Goal: Task Accomplishment & Management: Manage account settings

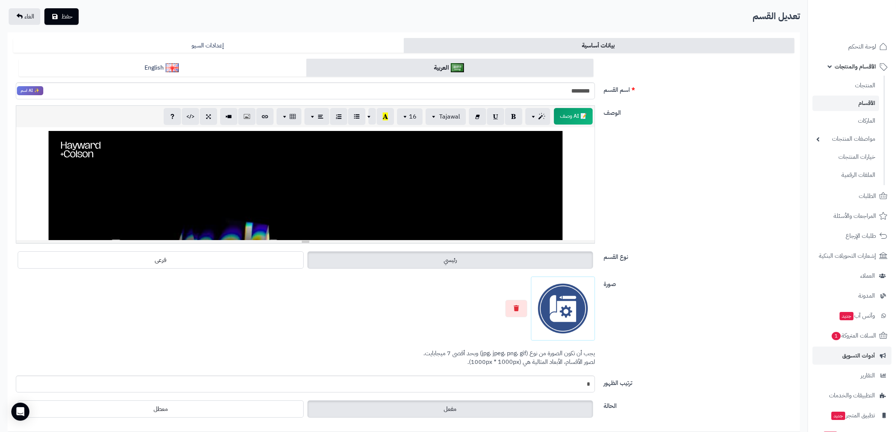
scroll to position [41, 0]
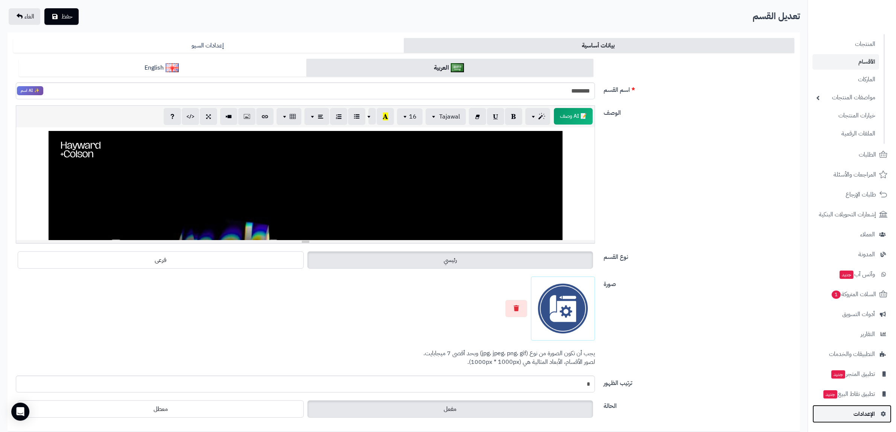
click at [864, 413] on span "الإعدادات" at bounding box center [864, 414] width 21 height 11
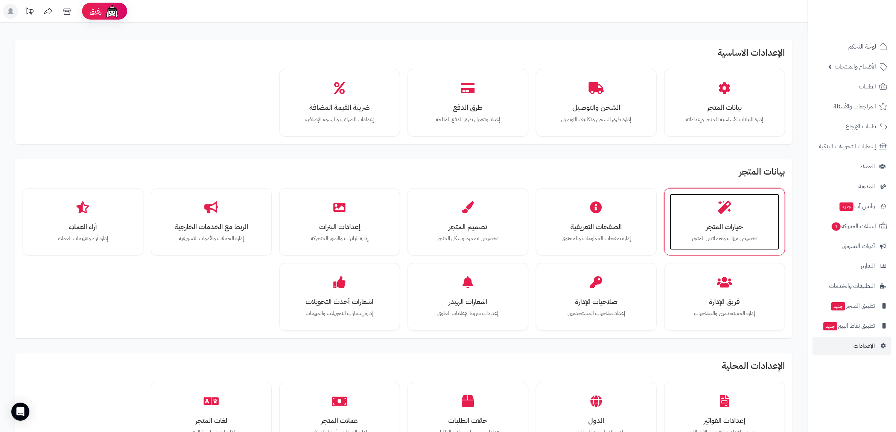
click at [722, 215] on div "خيارات المتجر تخصيص ميزات وخصائص المتجر" at bounding box center [725, 222] width 110 height 56
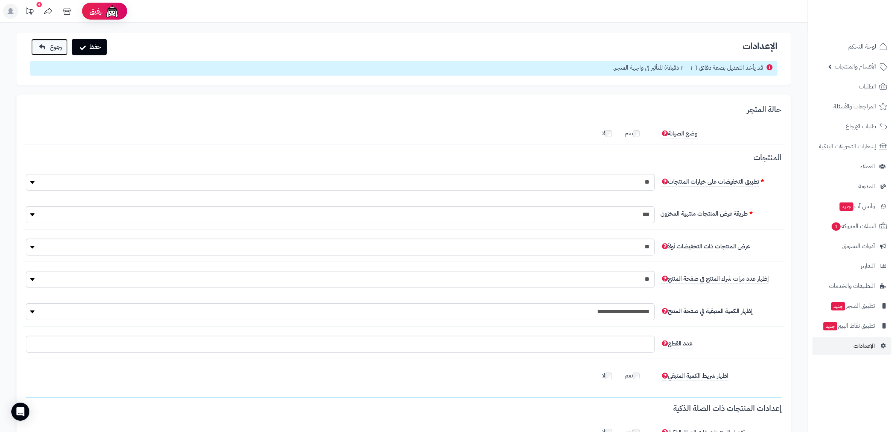
click at [44, 46] on icon at bounding box center [42, 47] width 6 height 6
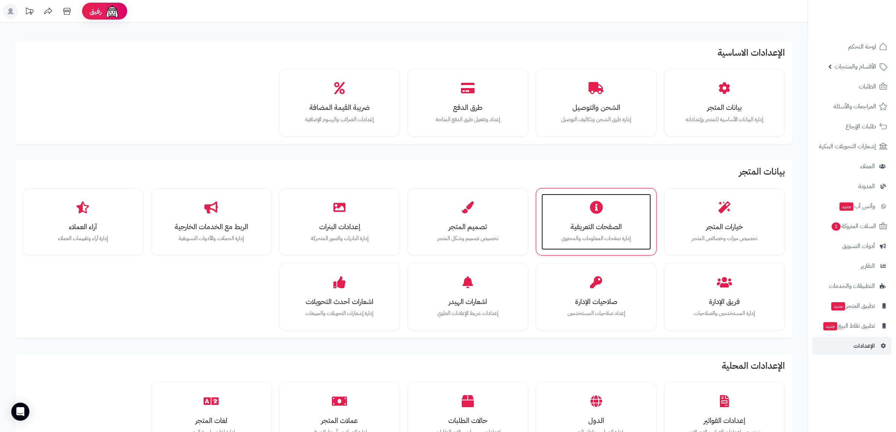
click at [603, 232] on div "الصفحات التعريفية إدارة صفحات المعلومات والمحتوى" at bounding box center [597, 222] width 110 height 56
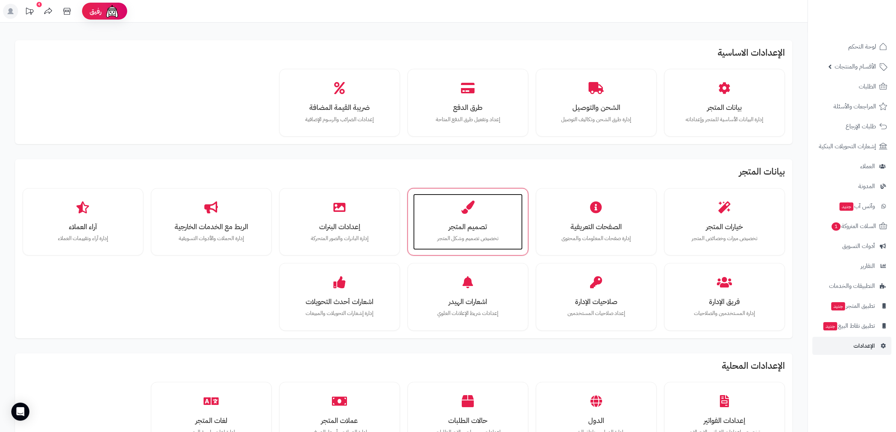
click at [464, 228] on h3 "تصميم المتجر" at bounding box center [468, 227] width 94 height 8
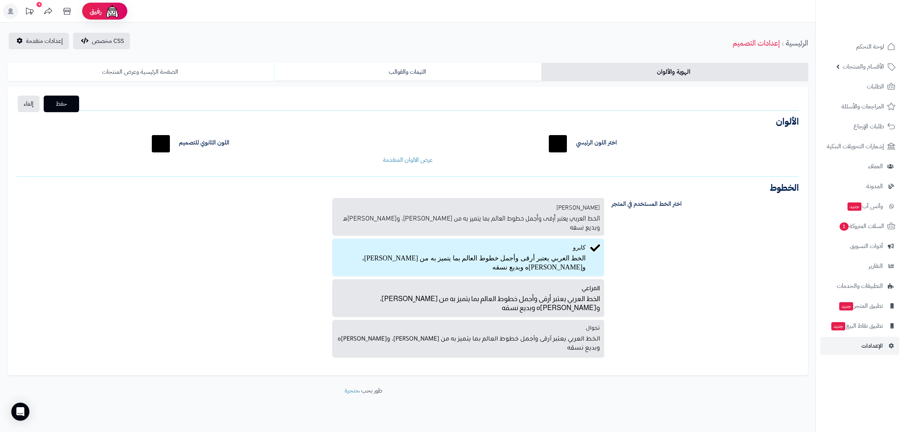
click at [176, 75] on link "الصفحة الرئيسية وعرض المنتجات" at bounding box center [141, 72] width 267 height 18
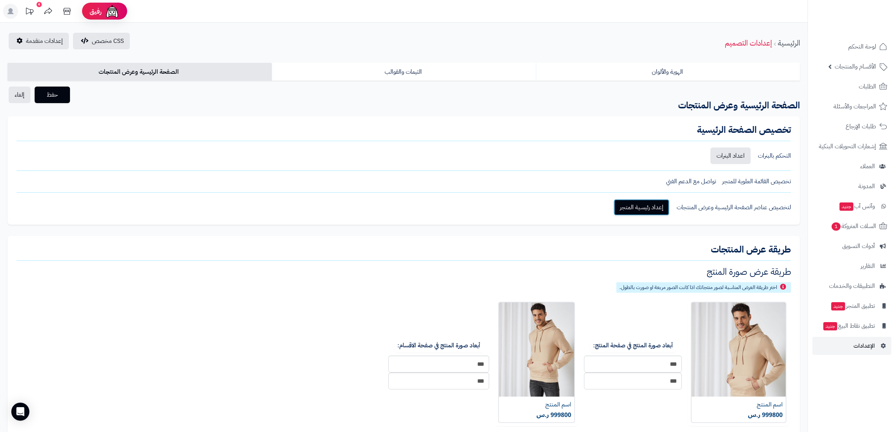
click at [655, 211] on link "إعداد رئيسية المتجر" at bounding box center [642, 207] width 56 height 17
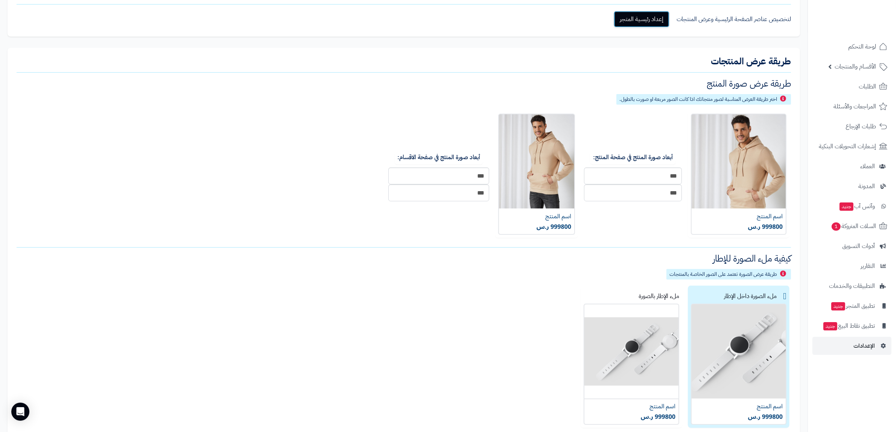
scroll to position [213, 0]
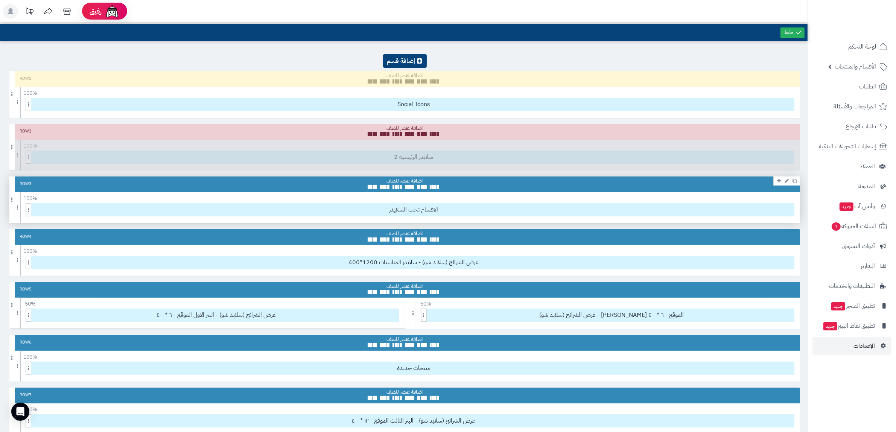
click at [437, 201] on div "100 % 100 95 90 85 80 75 70 66 60 55 50 45 40 33 30 25 20 15 10 5" at bounding box center [404, 196] width 791 height 9
click at [787, 127] on icon at bounding box center [787, 128] width 4 height 5
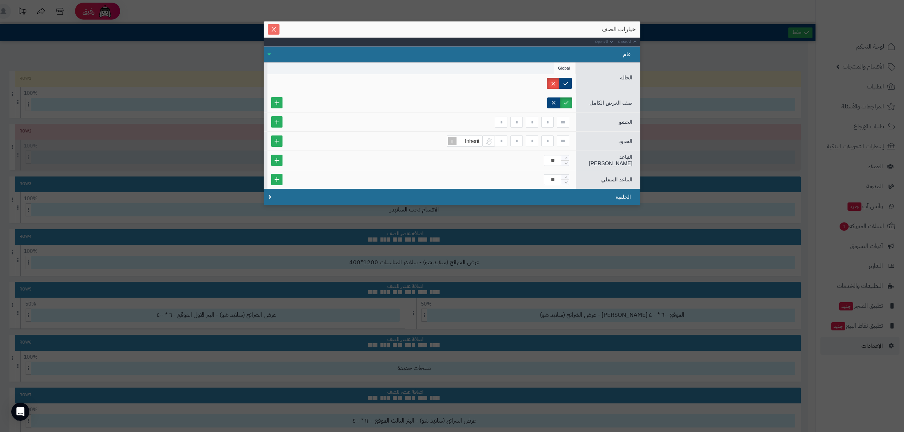
click at [273, 27] on icon "Close" at bounding box center [274, 29] width 6 height 6
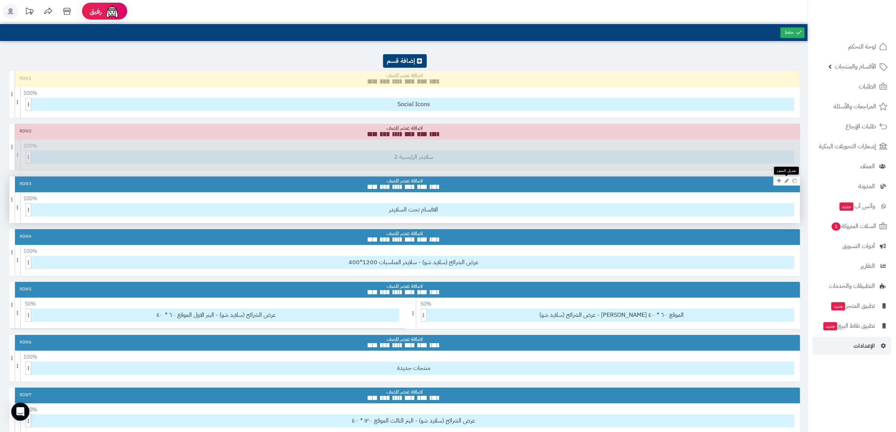
click at [786, 180] on icon at bounding box center [787, 180] width 4 height 5
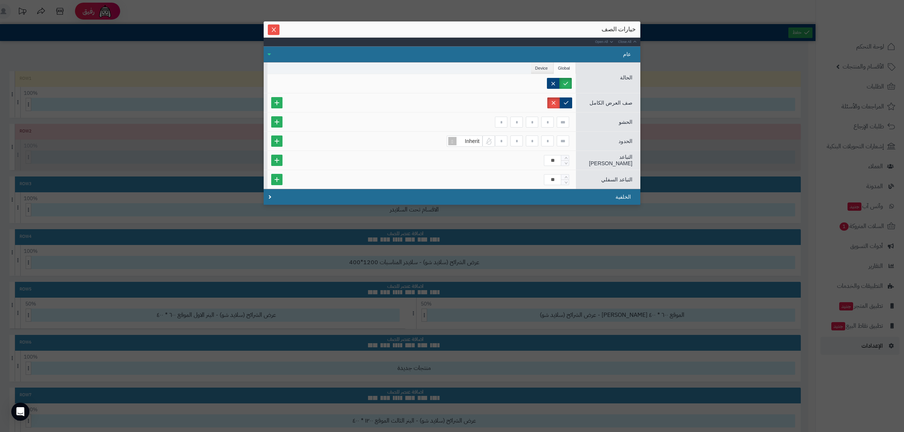
click at [264, 30] on div "خيارات الصف" at bounding box center [452, 29] width 376 height 16
click at [272, 28] on icon "Close" at bounding box center [273, 29] width 4 height 5
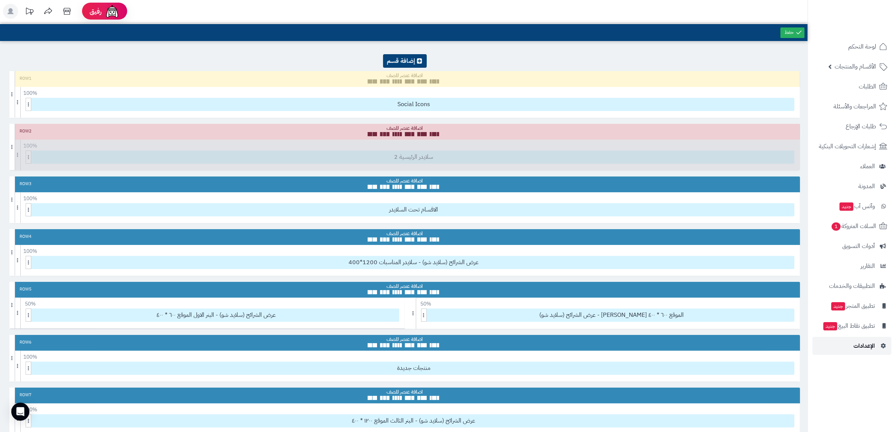
click at [868, 348] on span "الإعدادات" at bounding box center [864, 346] width 21 height 11
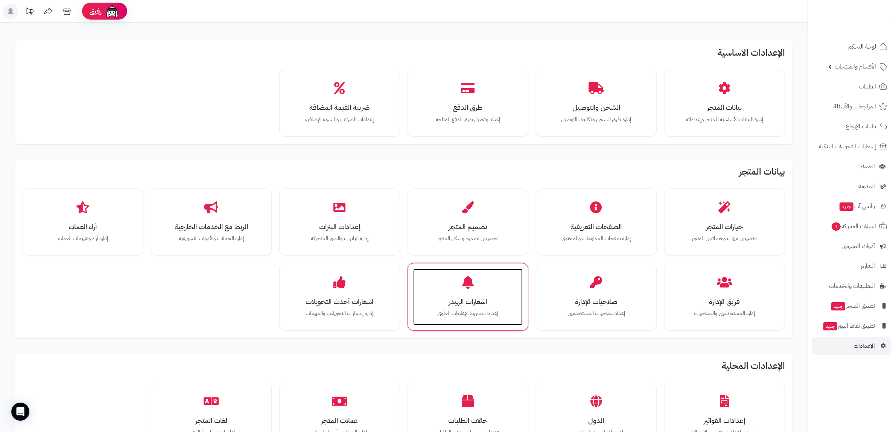
click at [484, 300] on h3 "اشعارات الهيدر" at bounding box center [468, 302] width 94 height 8
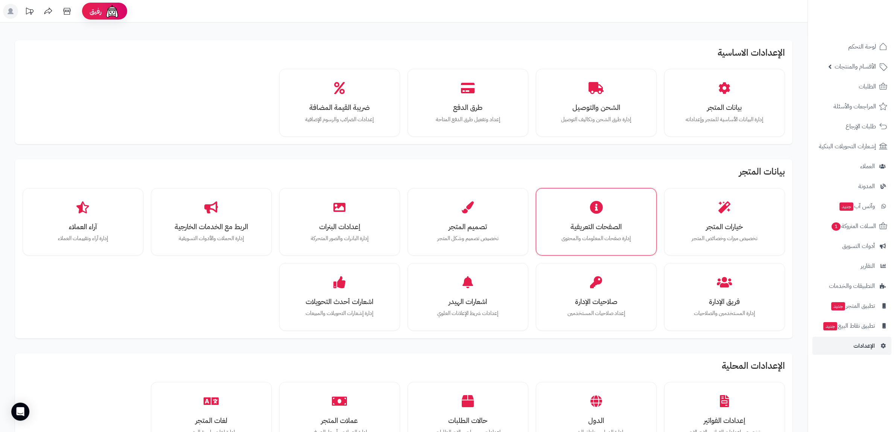
scroll to position [47, 0]
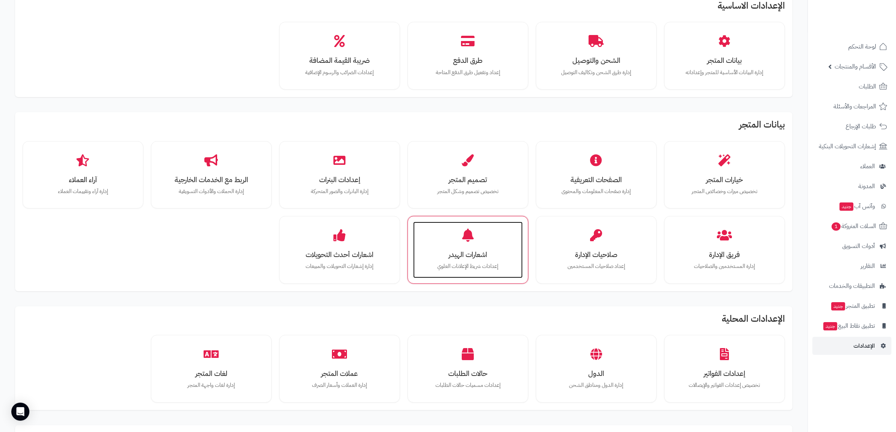
click at [487, 271] on div "اشعارات الهيدر إعدادات شريط الإعلانات العلوي" at bounding box center [468, 250] width 110 height 56
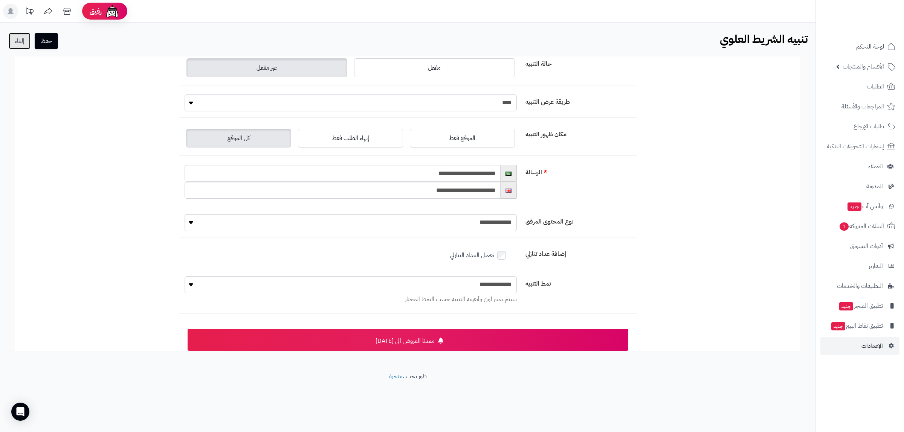
click at [20, 34] on link "إلغاء" at bounding box center [20, 41] width 22 height 17
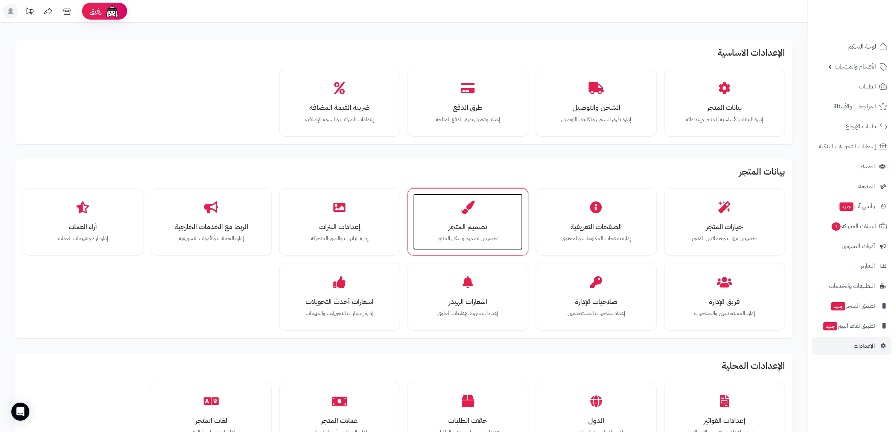
click at [442, 238] on p "تخصيص تصميم وشكل المتجر" at bounding box center [468, 239] width 94 height 8
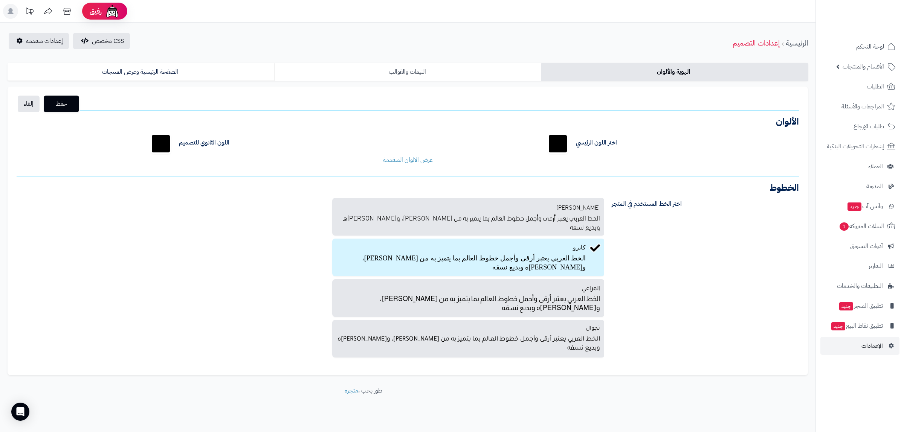
click at [394, 68] on link "الثيمات والقوالب" at bounding box center [407, 72] width 267 height 18
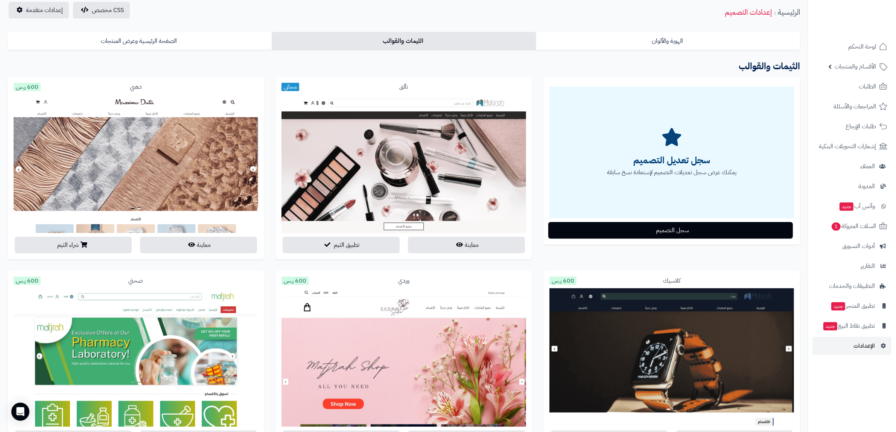
scroll to position [47, 0]
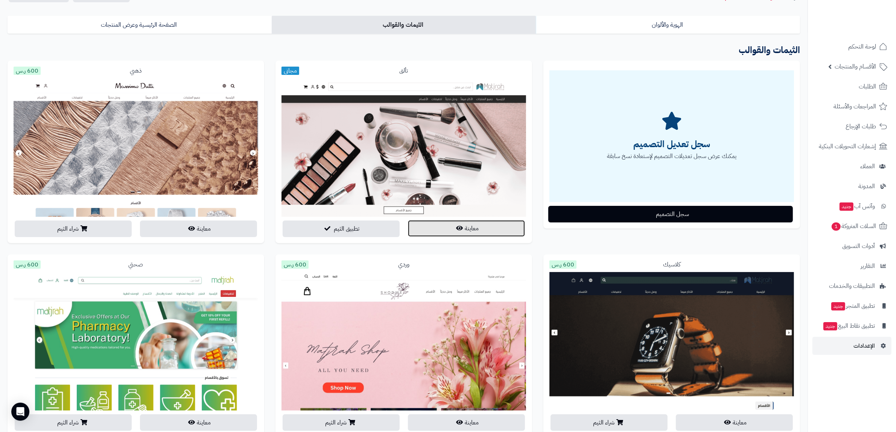
click at [452, 227] on button "معاينة" at bounding box center [466, 228] width 117 height 17
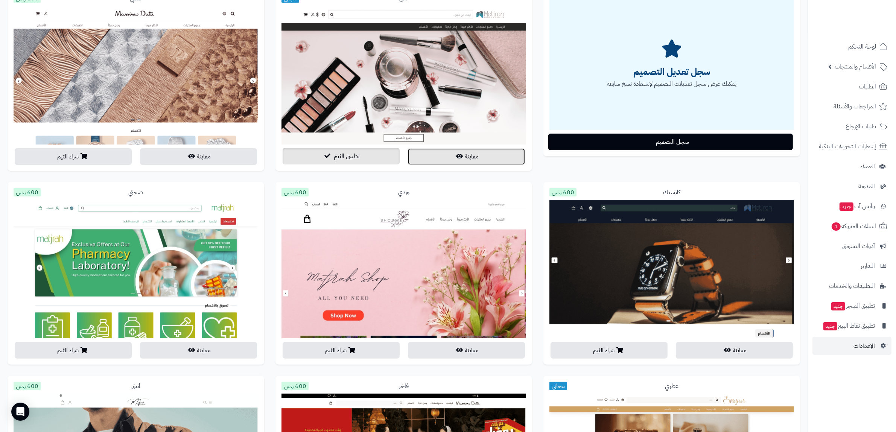
scroll to position [141, 0]
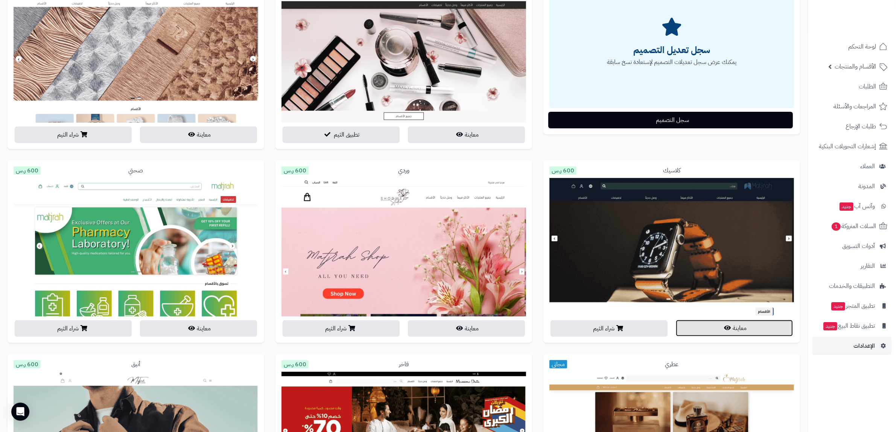
click at [748, 331] on button "معاينة" at bounding box center [734, 328] width 117 height 17
click at [730, 328] on icon "button" at bounding box center [727, 328] width 7 height 6
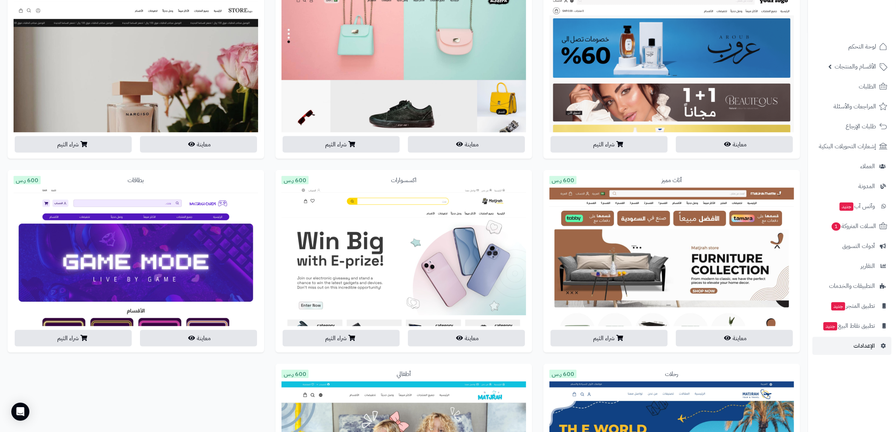
scroll to position [1365, 0]
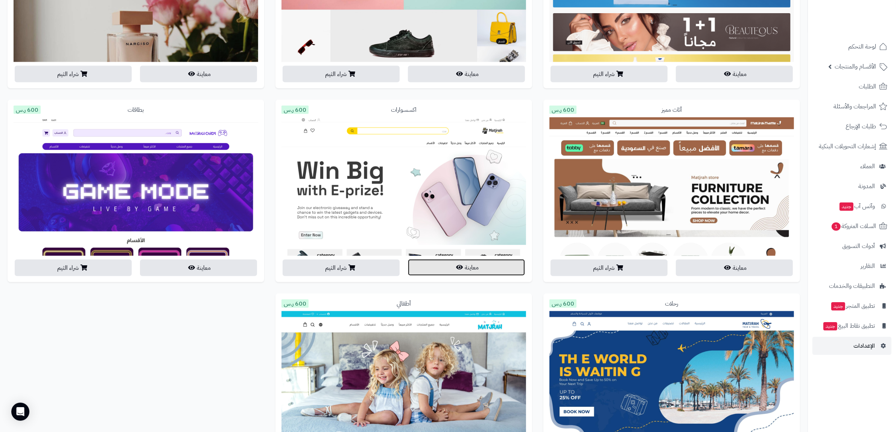
click at [441, 266] on button "معاينة" at bounding box center [466, 267] width 117 height 17
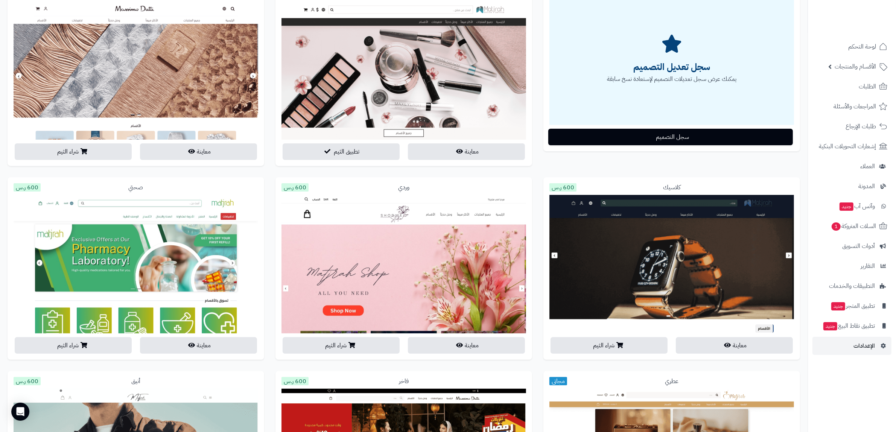
scroll to position [108, 0]
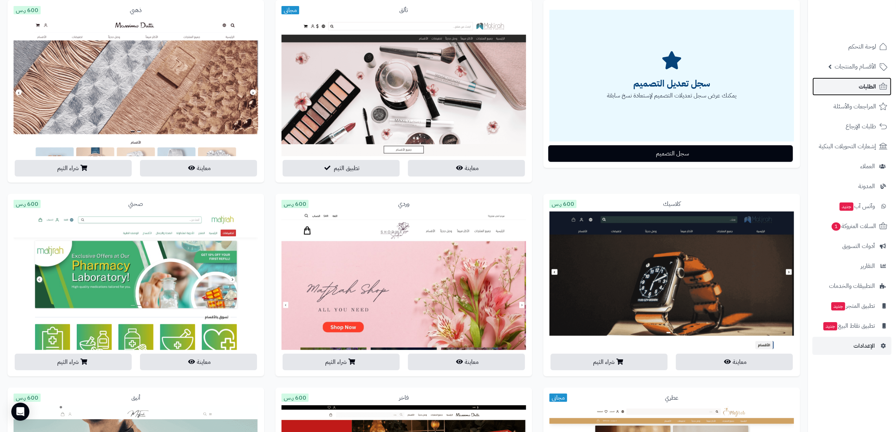
click at [867, 89] on span "الطلبات" at bounding box center [867, 86] width 17 height 11
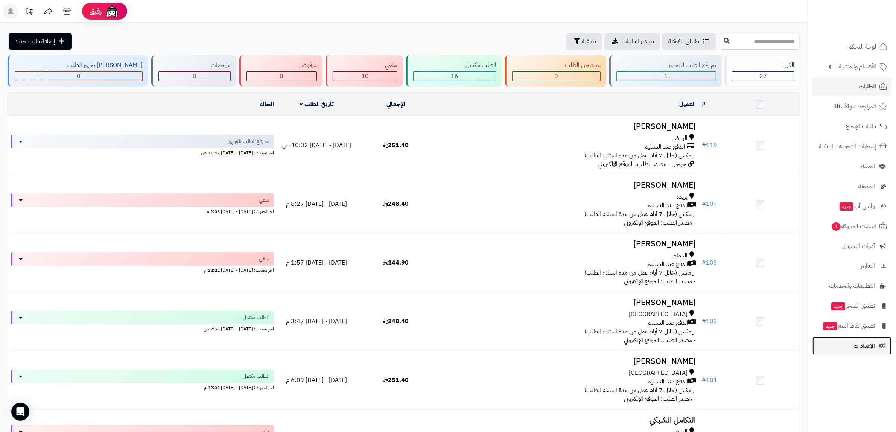
click at [859, 340] on link "الإعدادات" at bounding box center [852, 346] width 79 height 18
